Goal: Check status: Check status

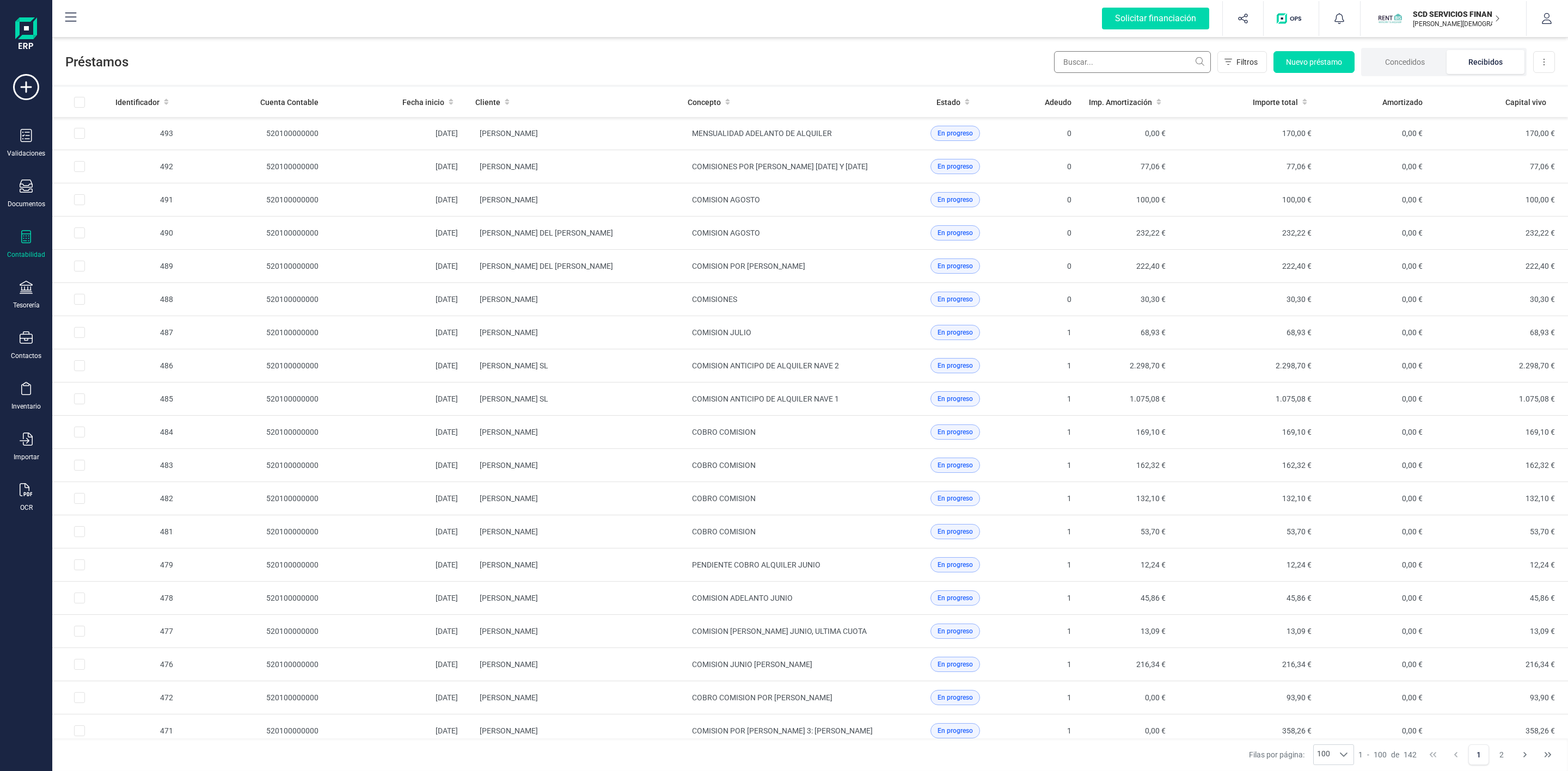
click at [1101, 61] on input "text" at bounding box center [1132, 62] width 157 height 22
click at [31, 242] on icon at bounding box center [26, 236] width 13 height 13
click at [116, 281] on span "Préstamos" at bounding box center [116, 278] width 65 height 13
click at [1421, 63] on li "Concedidos" at bounding box center [1405, 62] width 83 height 24
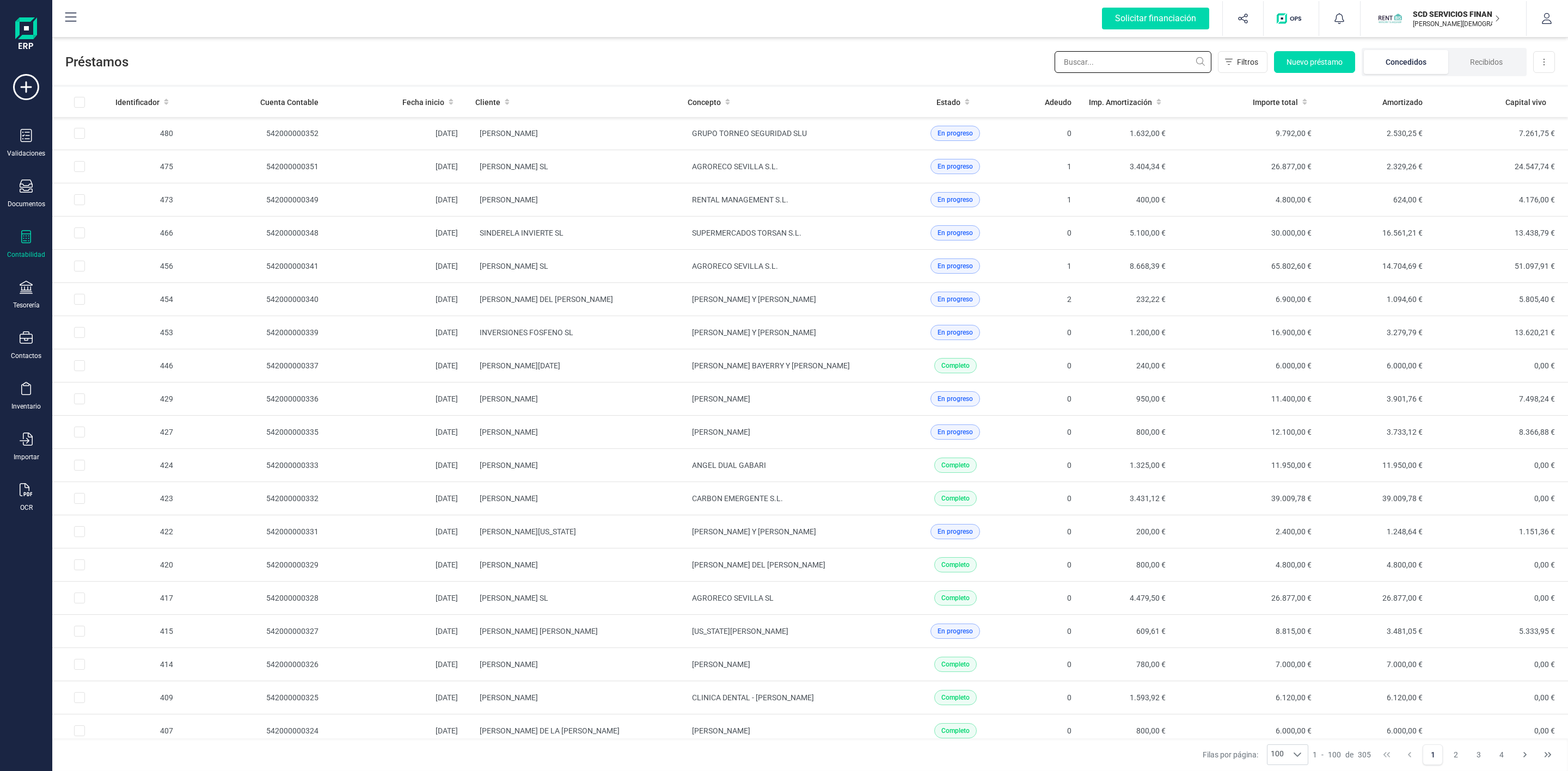
click at [1141, 63] on input "text" at bounding box center [1133, 62] width 157 height 22
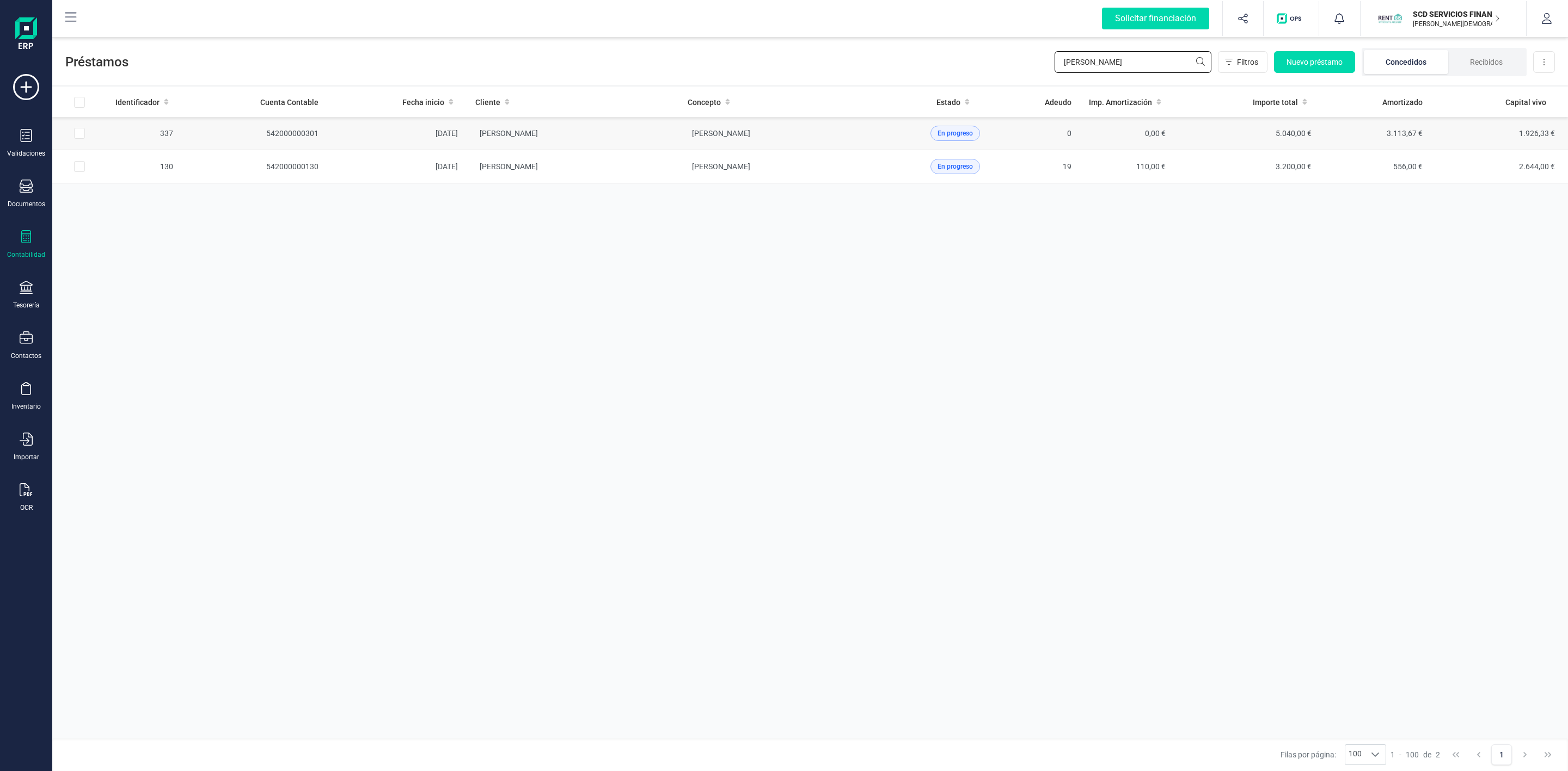
type input "[PERSON_NAME]"
click at [607, 128] on td "[PERSON_NAME]" at bounding box center [573, 134] width 212 height 33
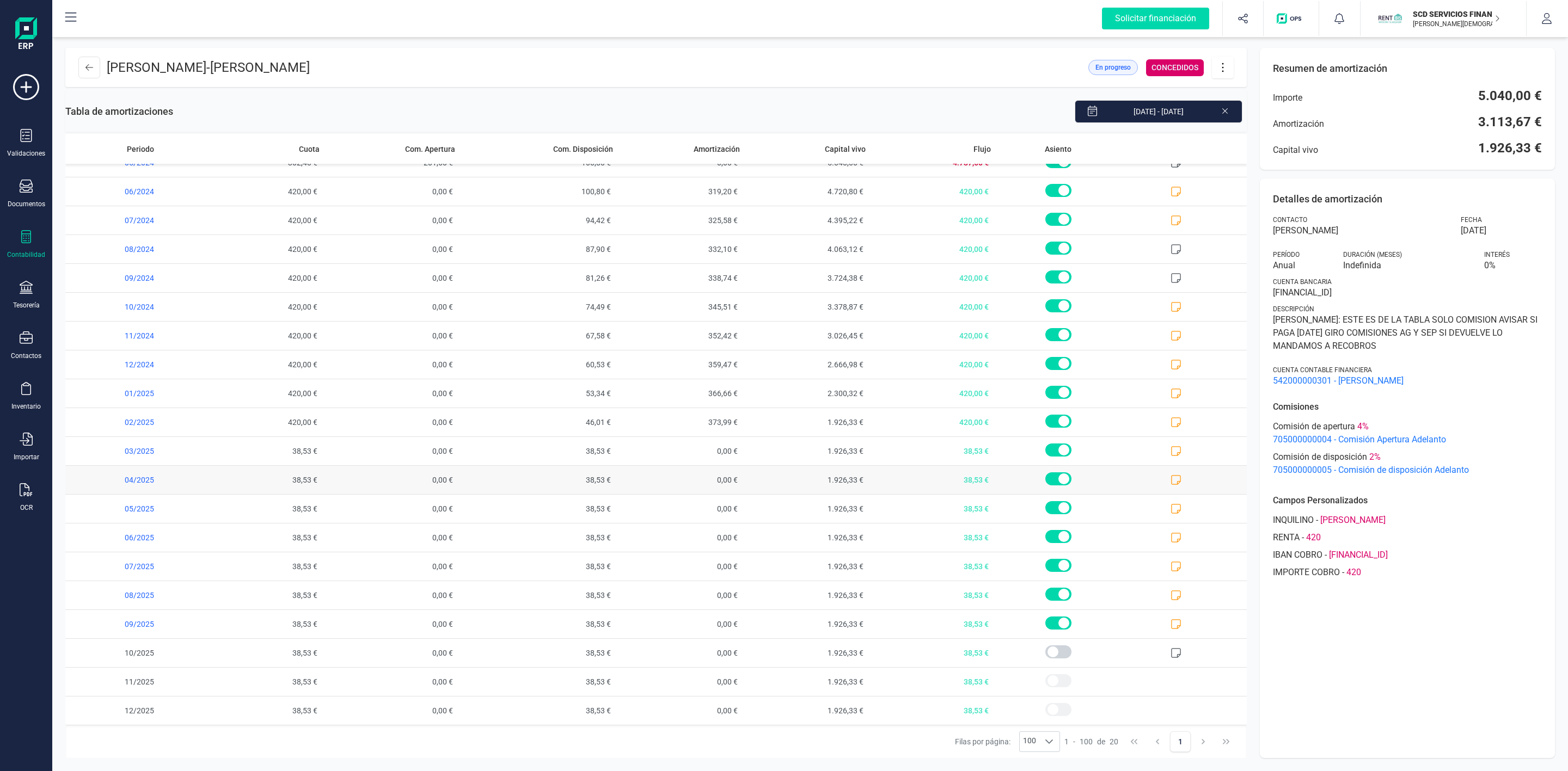
scroll to position [20, 0]
click at [1171, 625] on icon at bounding box center [1176, 624] width 10 height 10
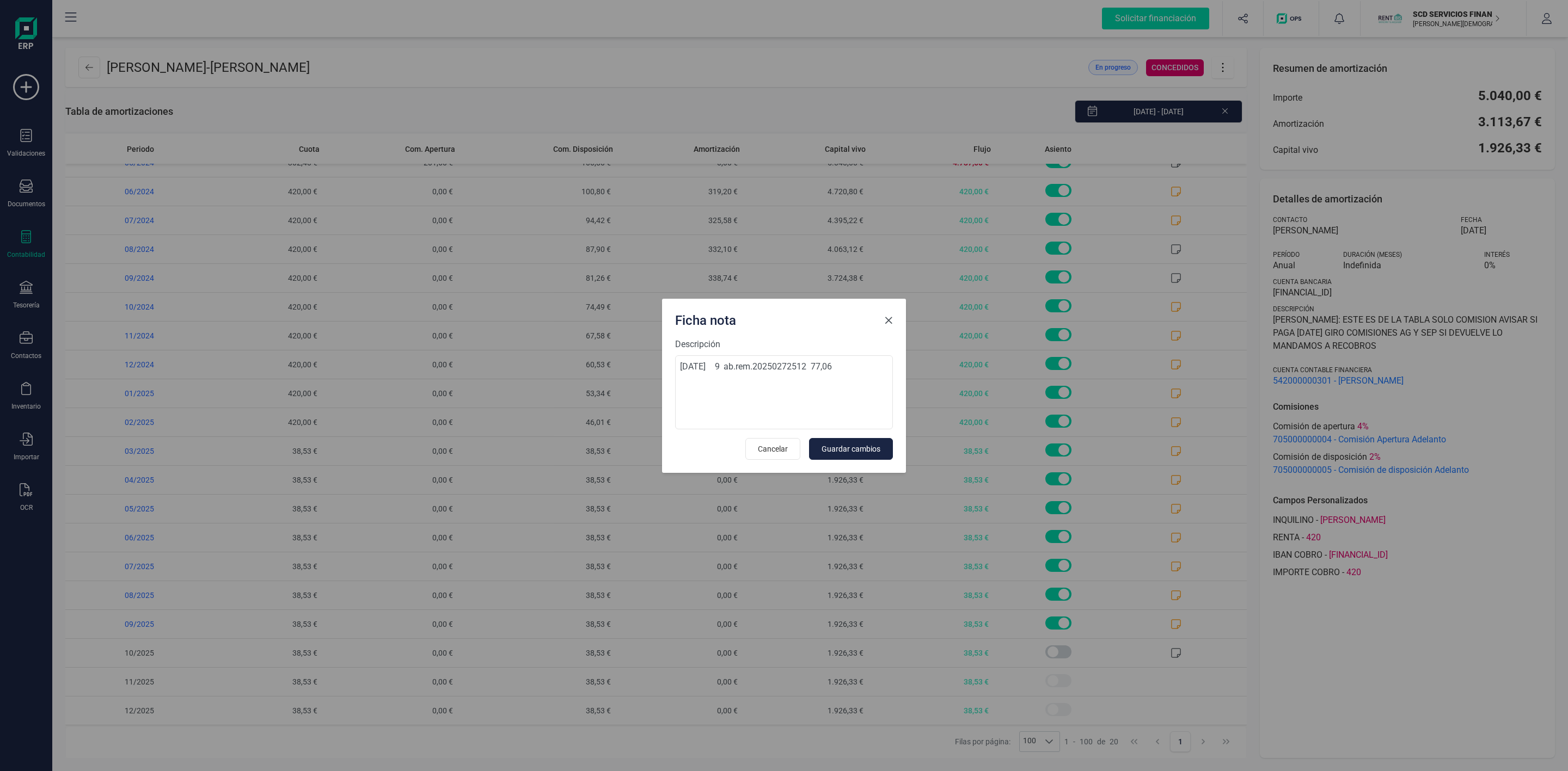
click at [889, 313] on button "Close" at bounding box center [888, 320] width 17 height 17
